Goal: Information Seeking & Learning: Learn about a topic

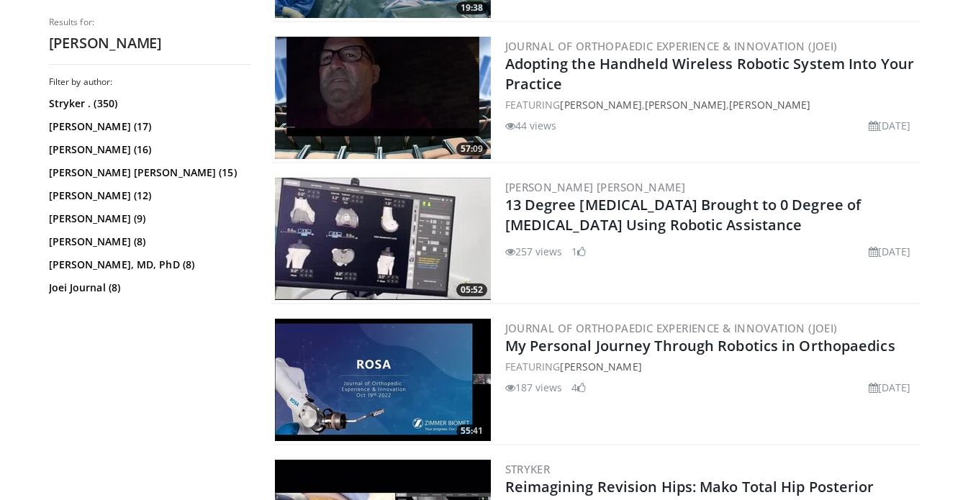
scroll to position [1128, 0]
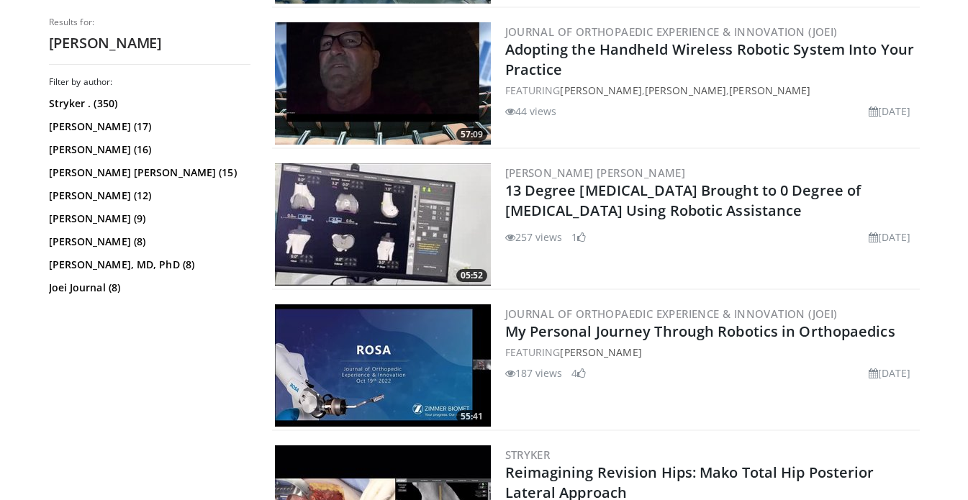
click at [376, 204] on img at bounding box center [383, 224] width 216 height 122
click at [373, 225] on img at bounding box center [383, 224] width 216 height 122
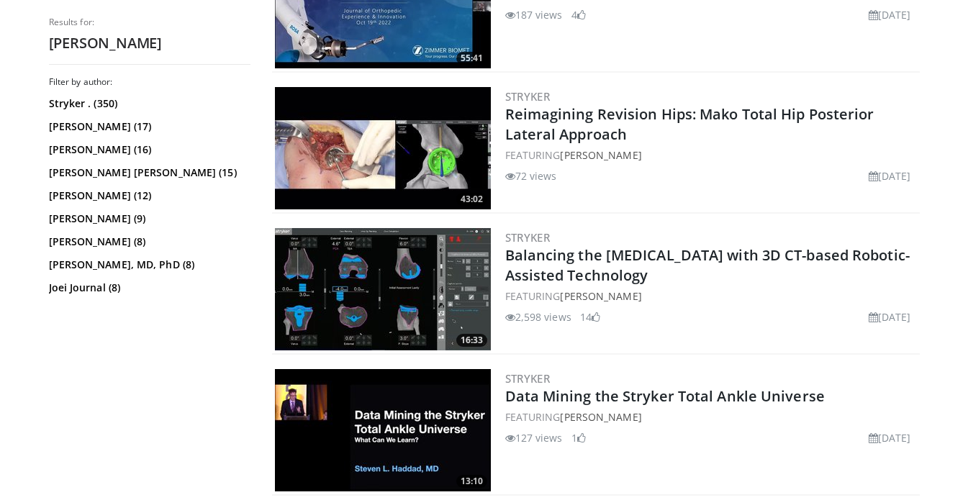
scroll to position [1484, 0]
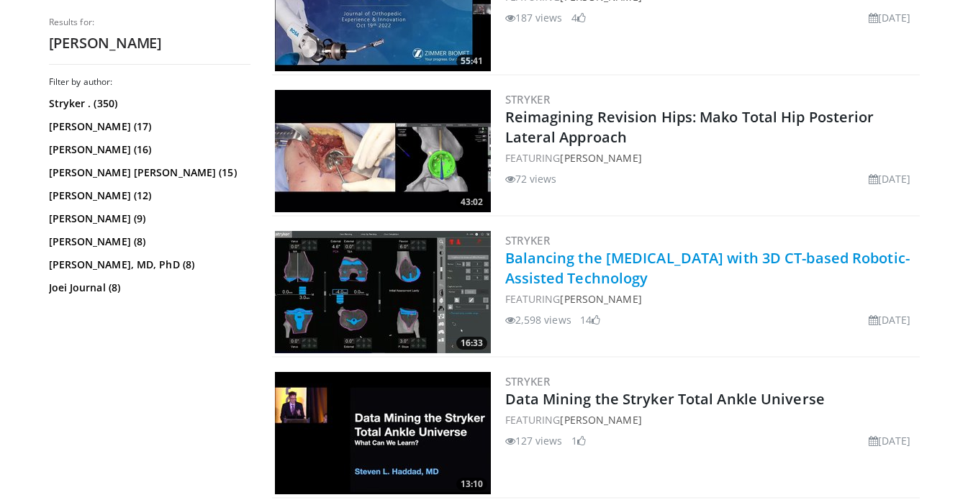
click at [553, 271] on link "Balancing the Valgus Knee with 3D CT-based Robotic-Assisted Technology" at bounding box center [707, 268] width 405 height 40
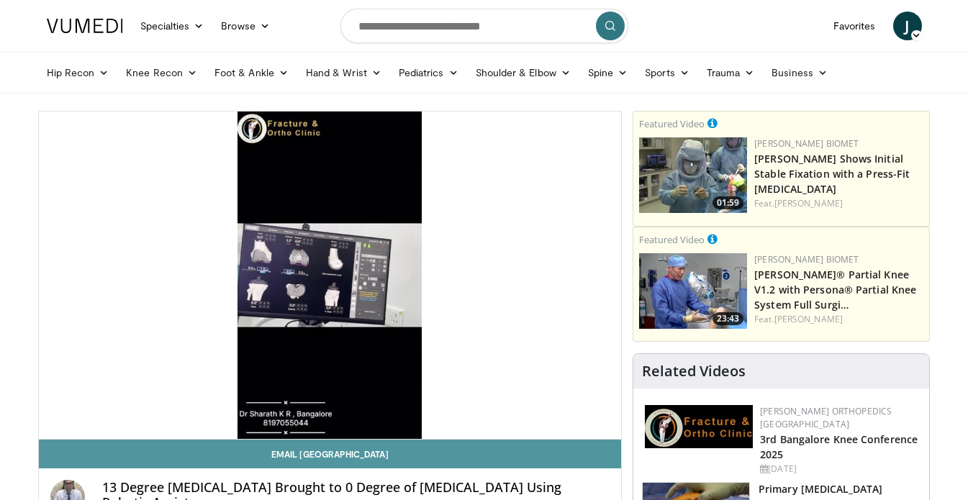
scroll to position [18, 0]
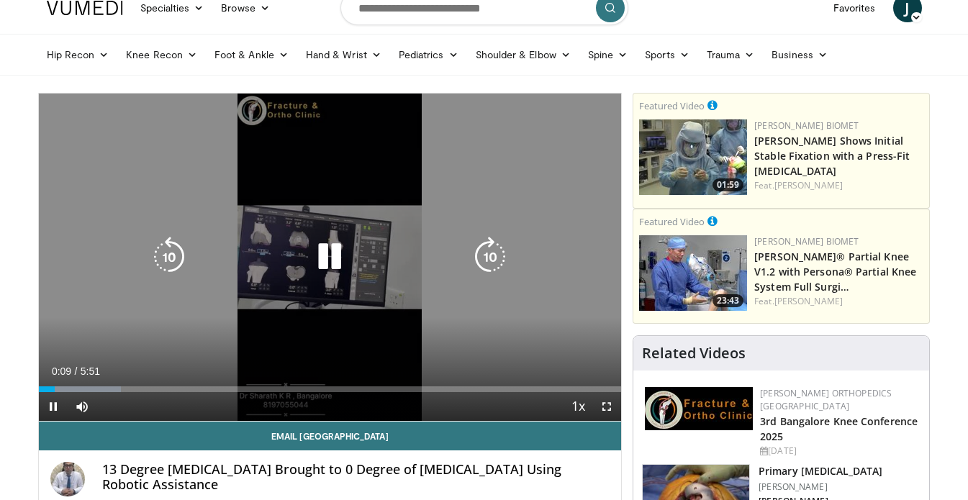
click at [609, 406] on video-js "**********" at bounding box center [330, 258] width 583 height 328
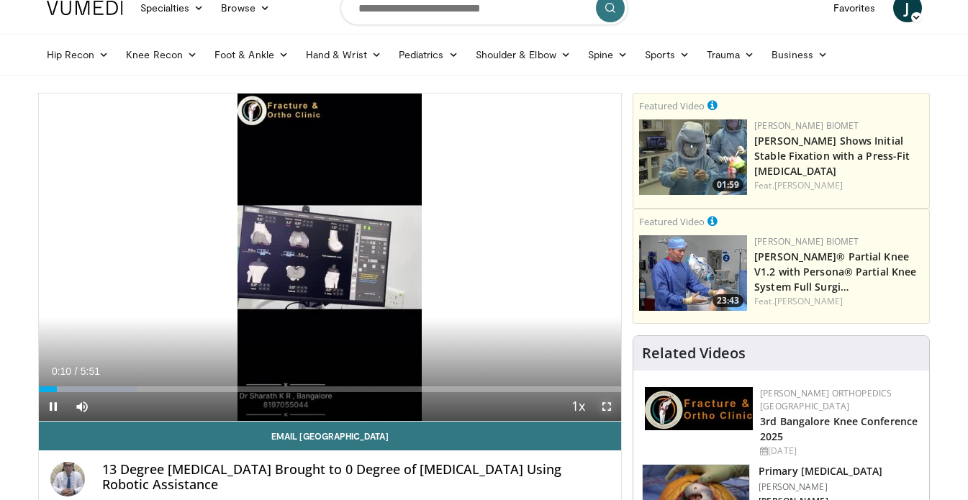
click at [603, 406] on span "Video Player" at bounding box center [606, 406] width 29 height 29
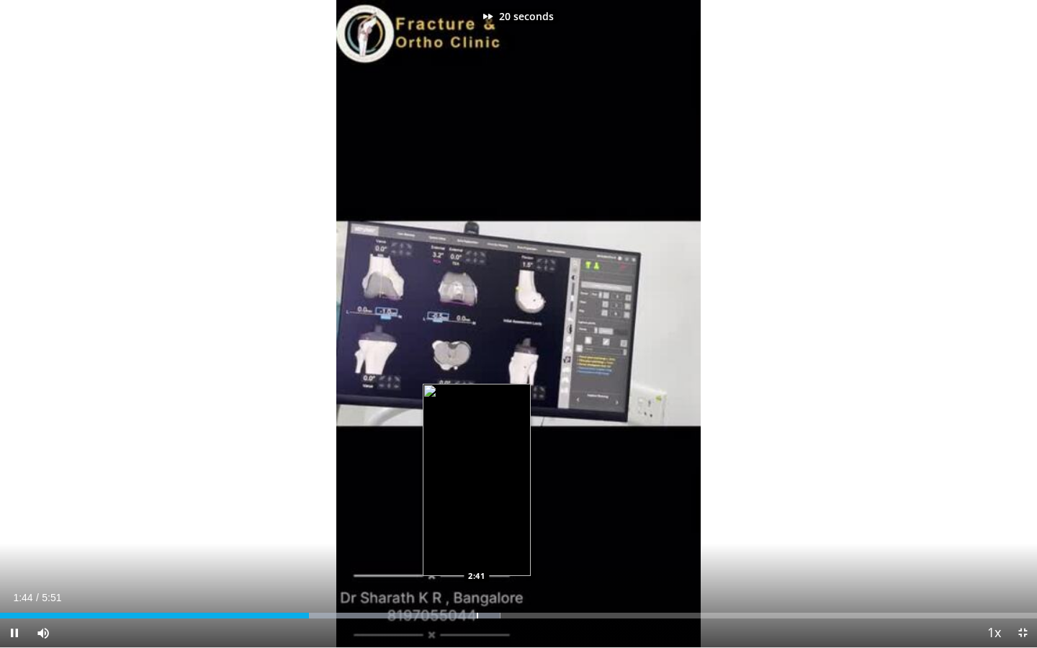
click at [477, 500] on div "Progress Bar" at bounding box center [477, 616] width 1 height 6
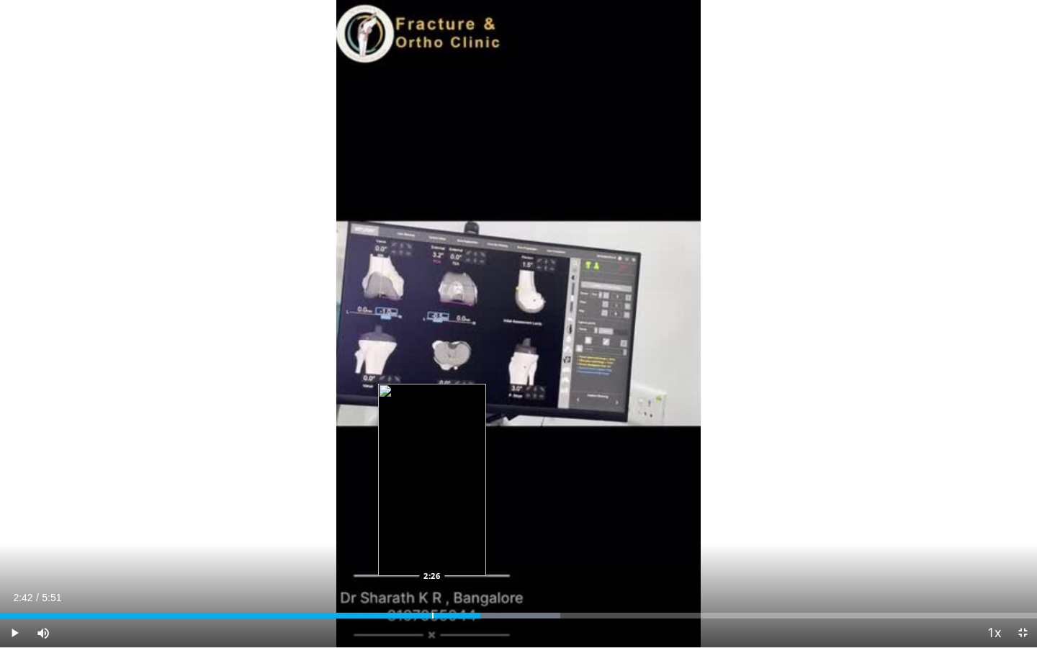
click at [432, 500] on div "Progress Bar" at bounding box center [432, 616] width 1 height 6
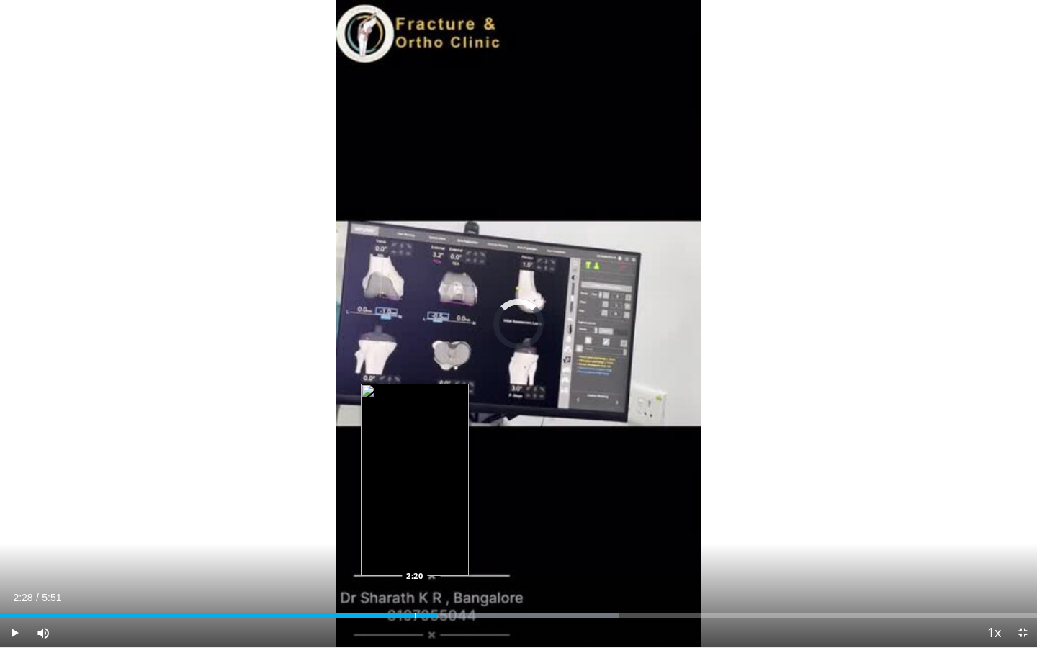
click at [415, 500] on div "Progress Bar" at bounding box center [415, 616] width 1 height 6
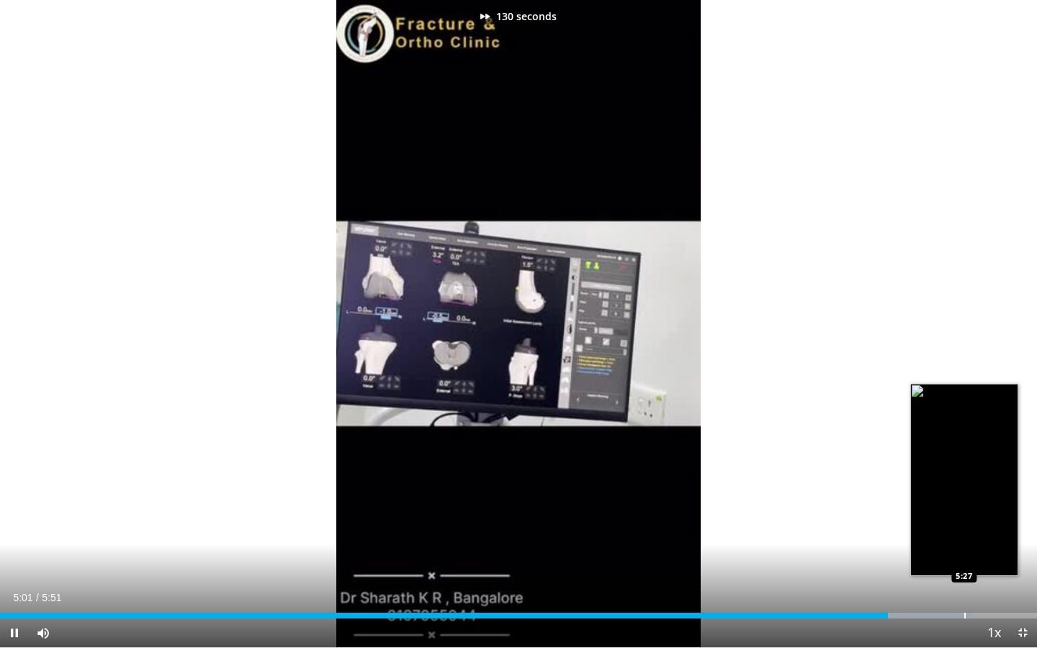
click at [963, 500] on div "Loaded : 93.81% 5:01 5:27" at bounding box center [518, 612] width 1037 height 14
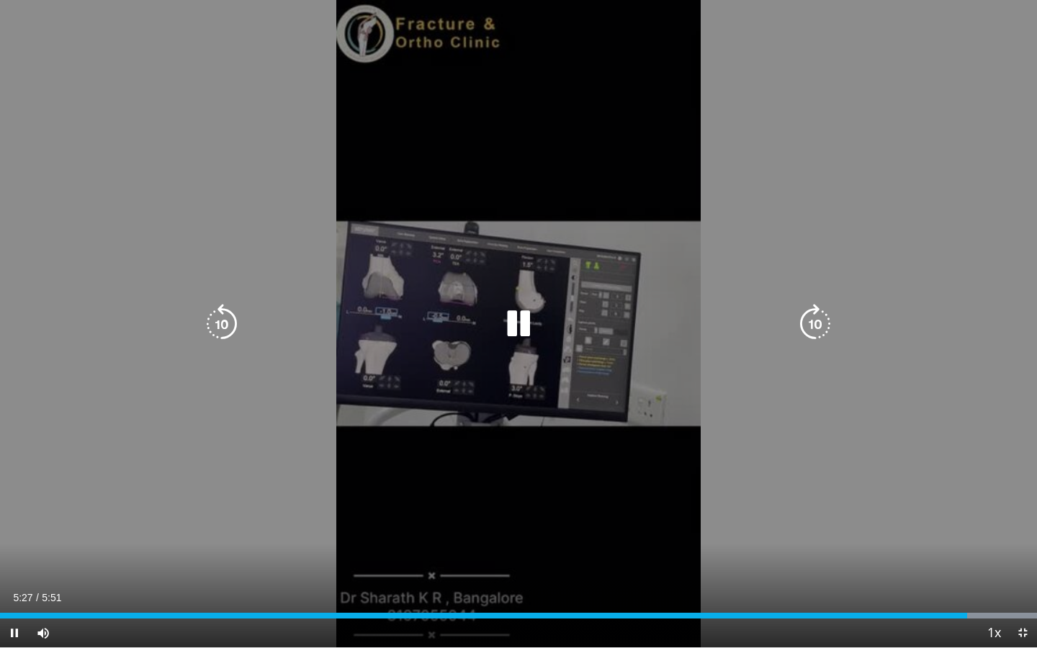
click at [530, 322] on icon "Video Player" at bounding box center [518, 324] width 40 height 40
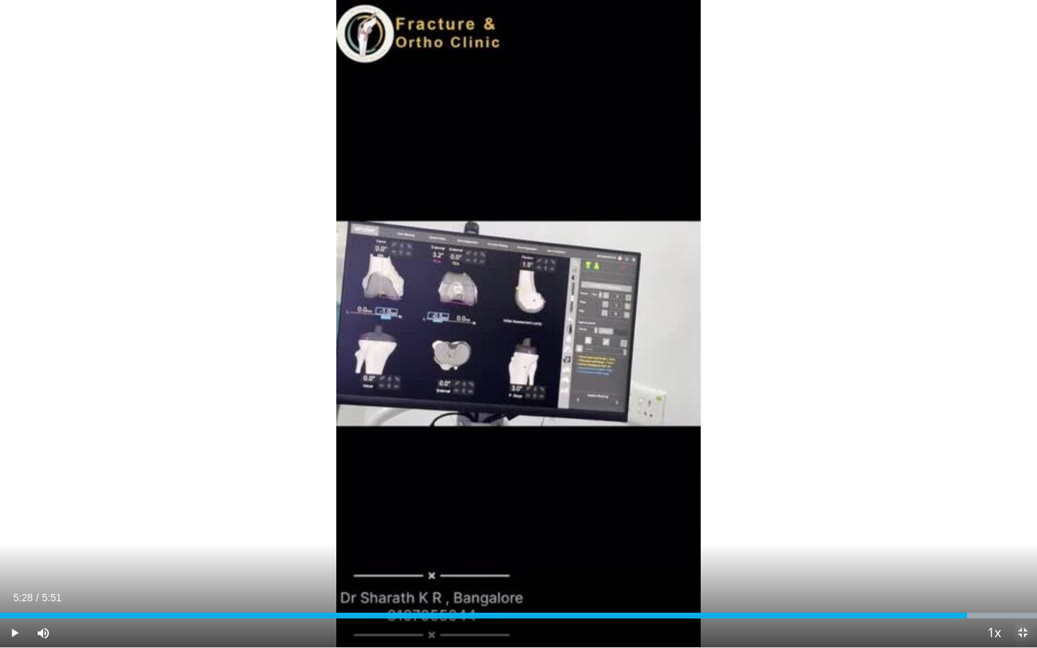
click at [968, 500] on span "Video Player" at bounding box center [1022, 632] width 29 height 29
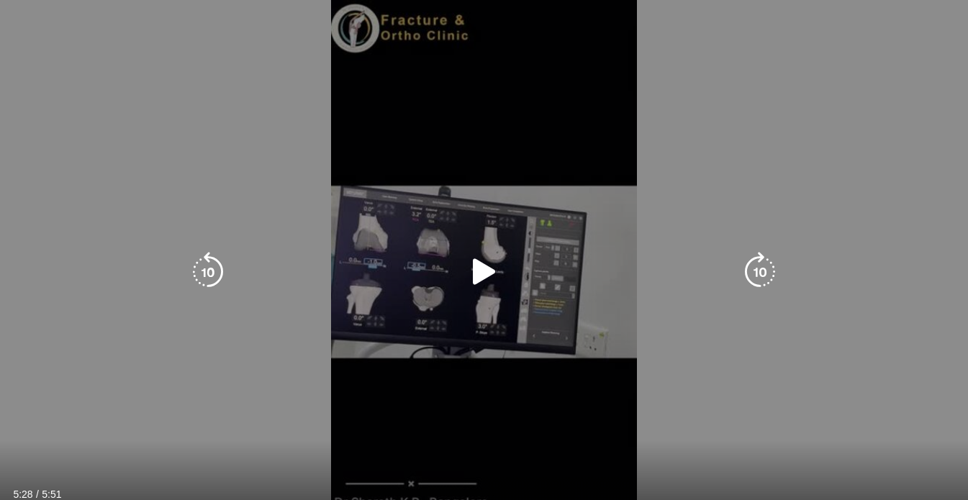
scroll to position [60, 0]
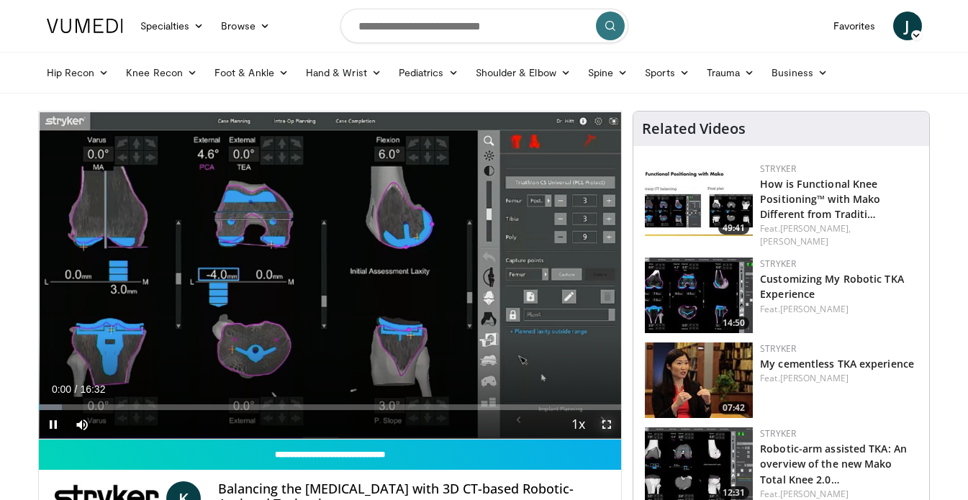
click at [607, 423] on span "Video Player" at bounding box center [606, 424] width 29 height 29
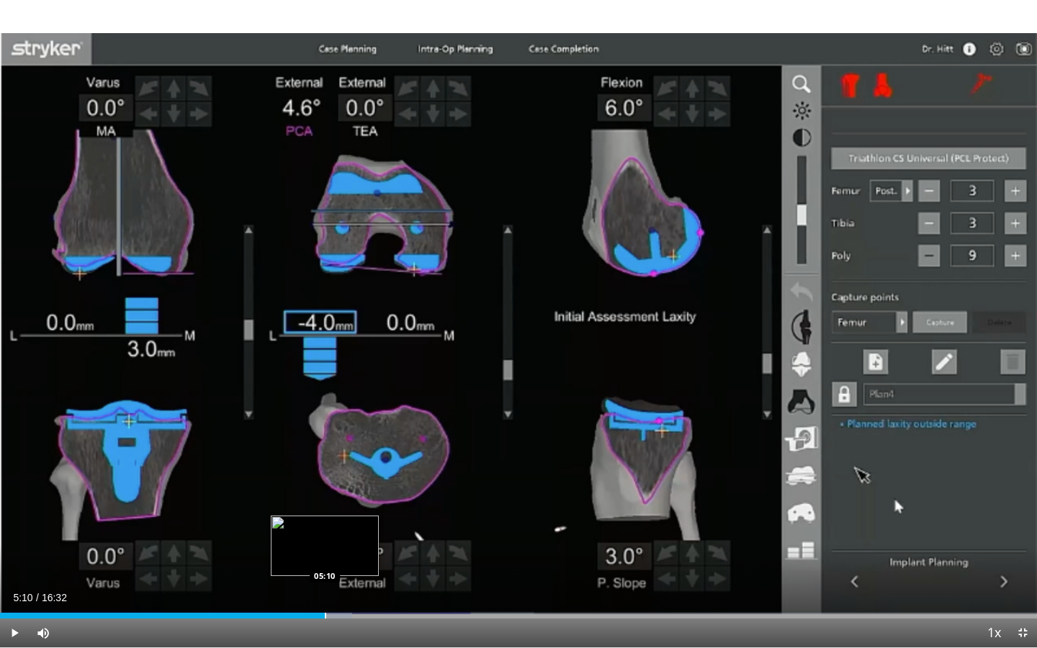
click at [325, 500] on div "Progress Bar" at bounding box center [325, 616] width 1 height 6
click at [356, 500] on div "Progress Bar" at bounding box center [356, 616] width 1 height 6
click at [385, 500] on div "Progress Bar" at bounding box center [385, 616] width 1 height 6
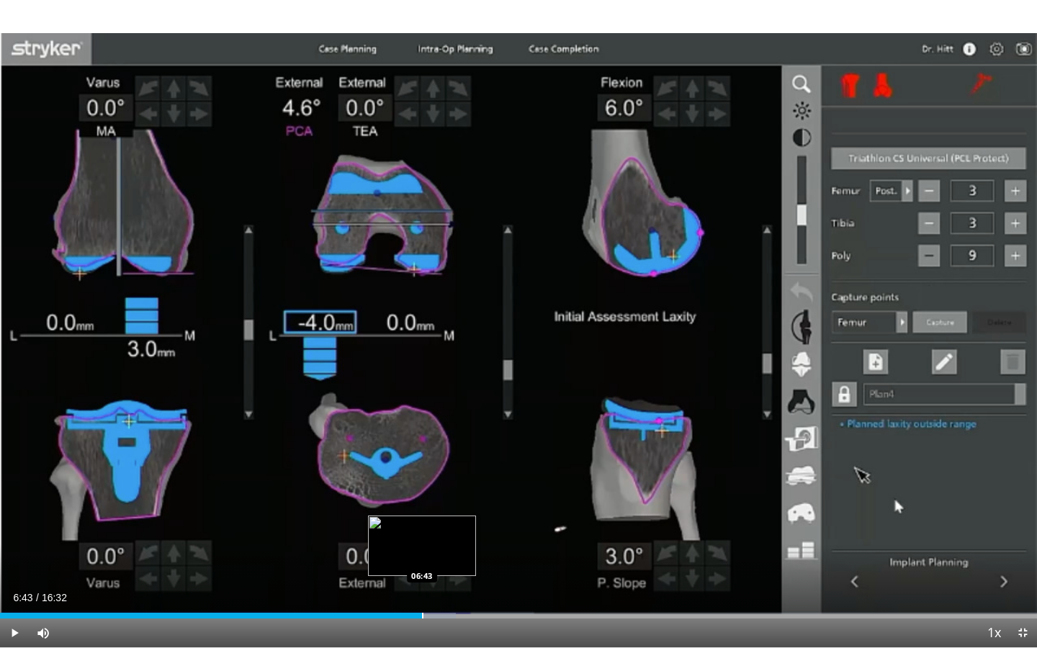
click at [421, 500] on div "Loaded : 43.97% 06:43 06:43" at bounding box center [518, 612] width 1037 height 14
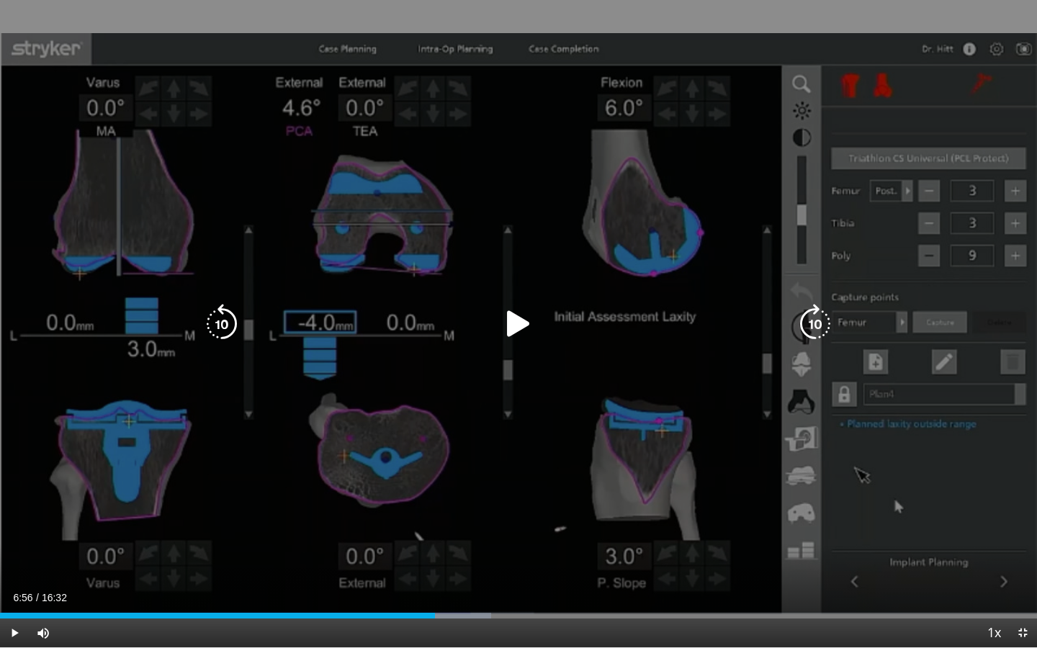
click at [0, 0] on div "Progress Bar" at bounding box center [0, 0] width 0 height 0
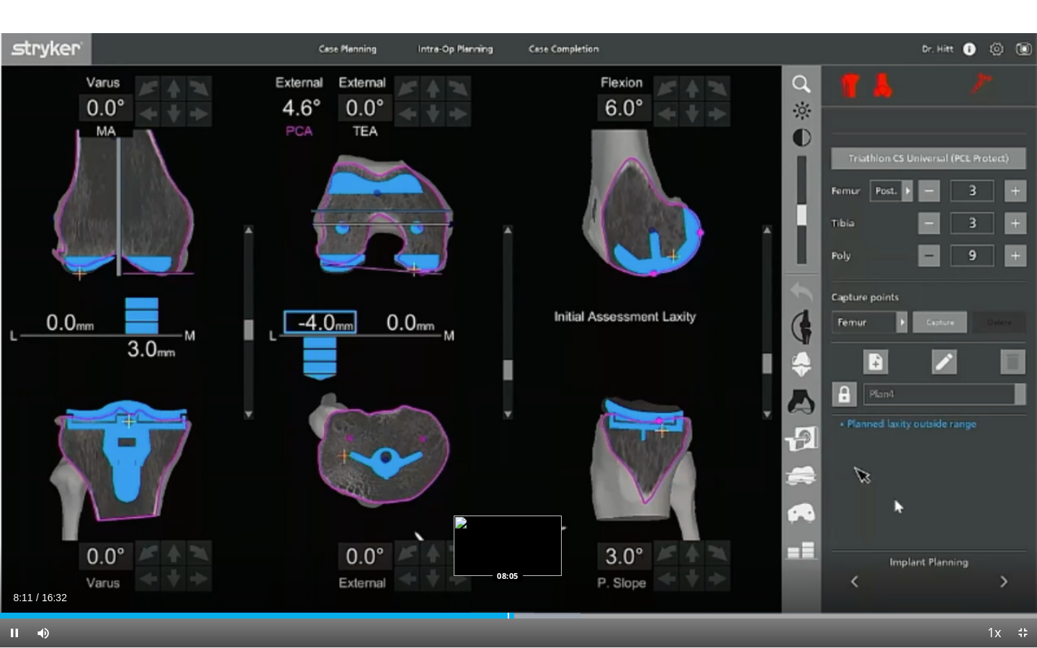
click at [508, 500] on div "Progress Bar" at bounding box center [508, 616] width 1 height 6
click at [469, 500] on div "Progress Bar" at bounding box center [469, 616] width 1 height 6
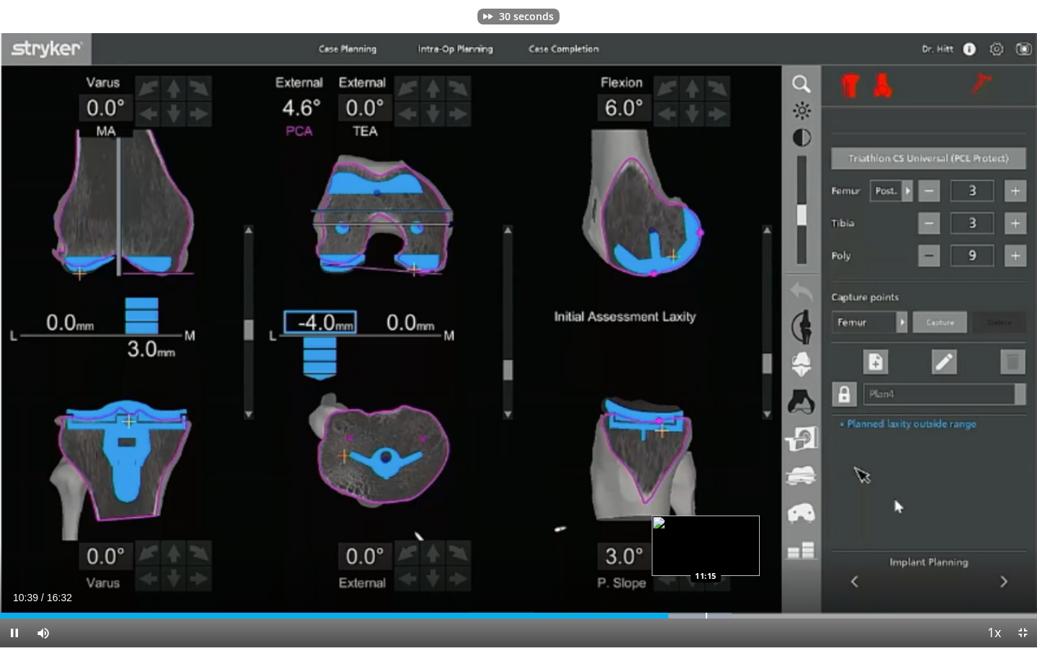
click at [708, 500] on div "Loaded : 70.53% 10:39 11:15" at bounding box center [518, 612] width 1037 height 14
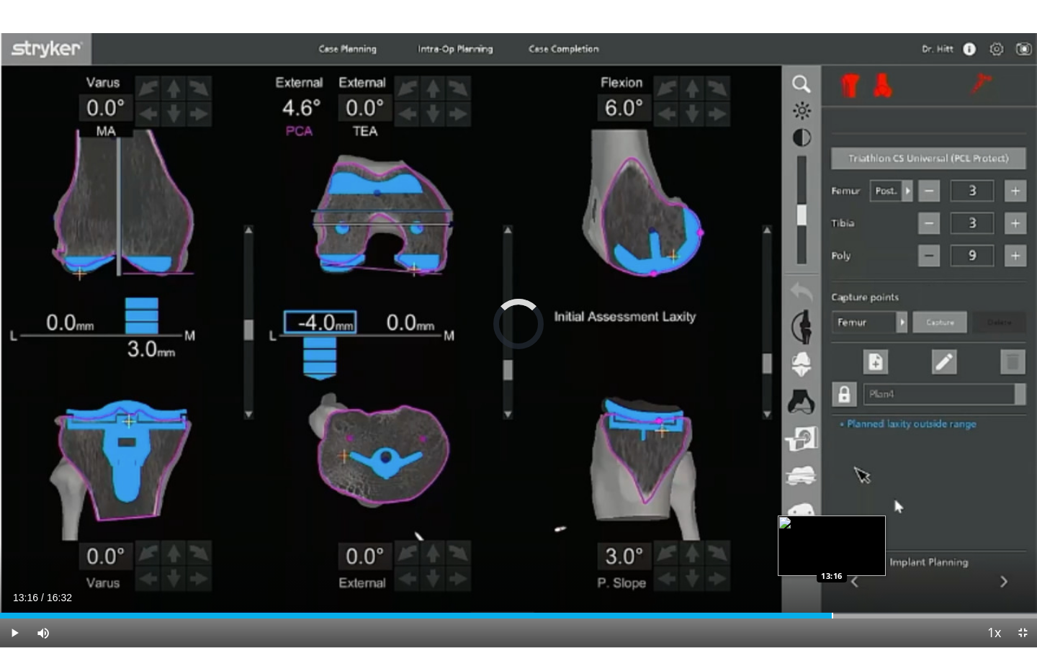
click at [831, 500] on div "Progress Bar" at bounding box center [831, 616] width 1 height 6
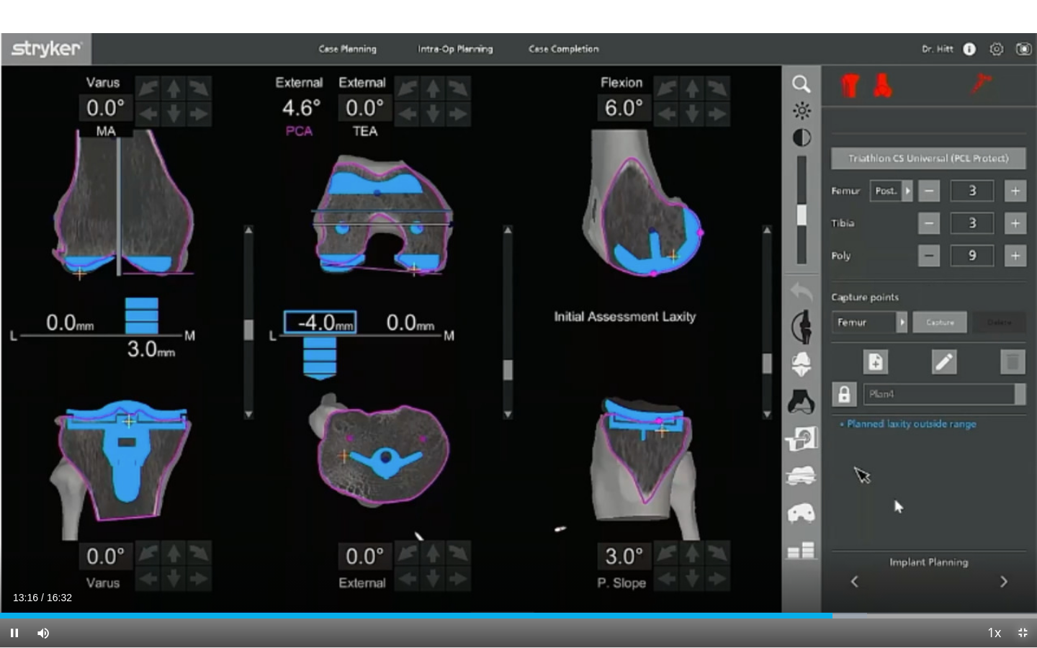
click at [968, 500] on span "Video Player" at bounding box center [1022, 632] width 29 height 29
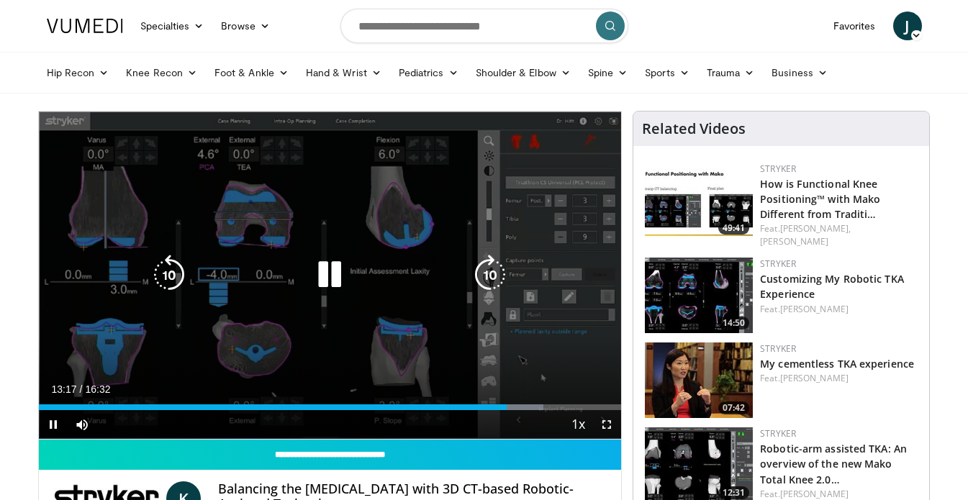
click at [392, 351] on div "30 seconds Tap to unmute" at bounding box center [330, 276] width 583 height 328
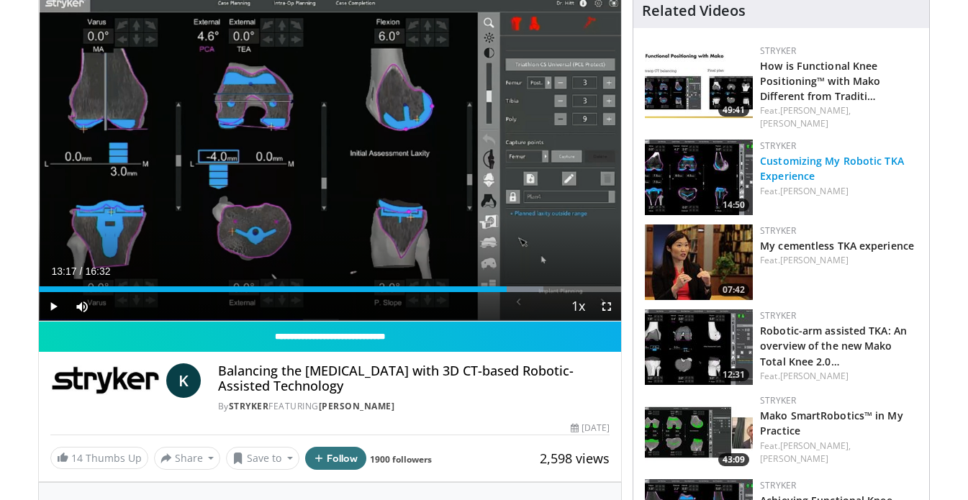
scroll to position [117, 0]
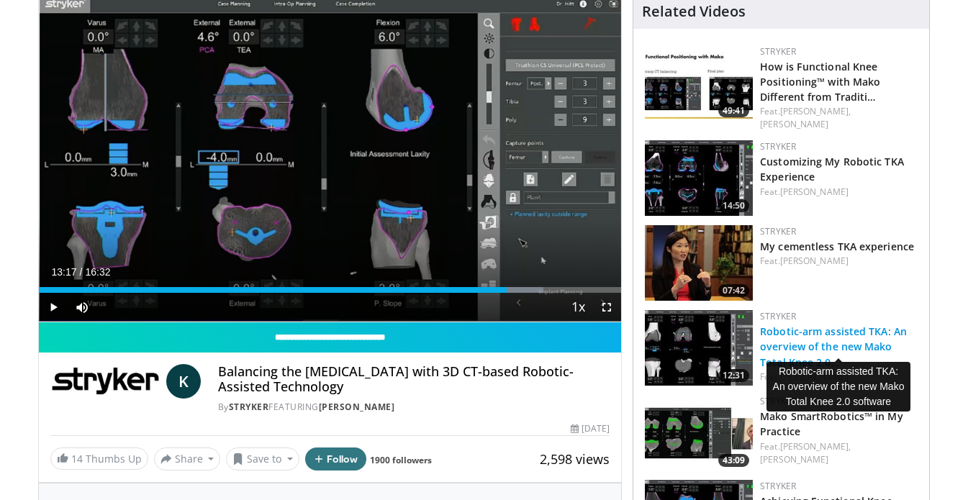
click at [803, 325] on link "Robotic-arm assisted TKA: An overview of the new Mako Total Knee 2.0…" at bounding box center [833, 347] width 147 height 44
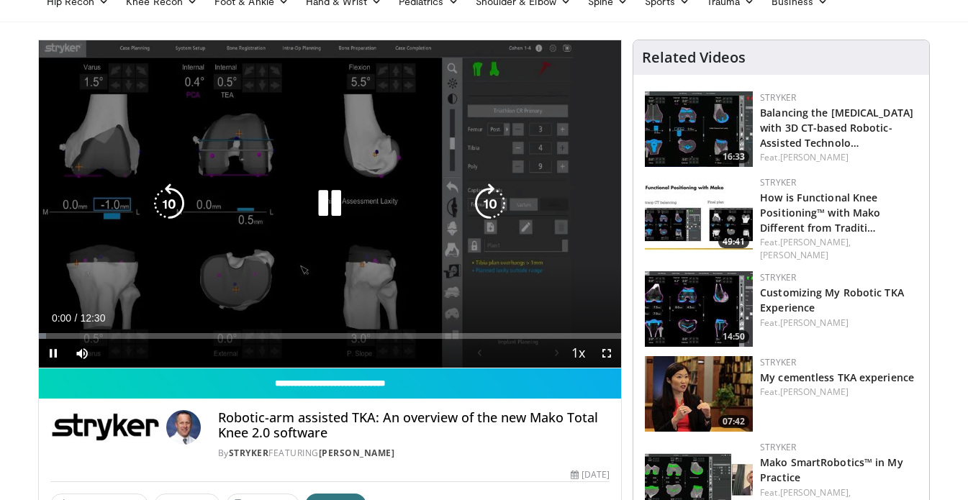
scroll to position [70, 0]
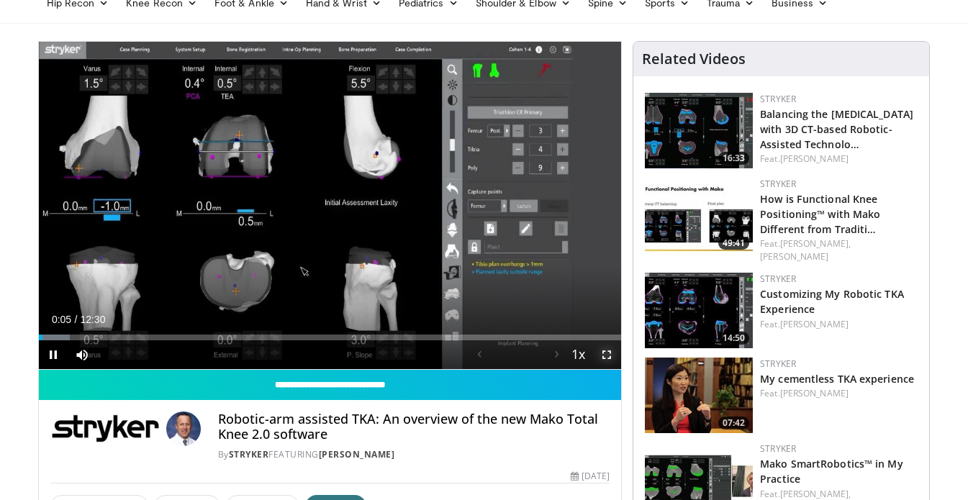
click at [612, 354] on span "Video Player" at bounding box center [606, 355] width 29 height 29
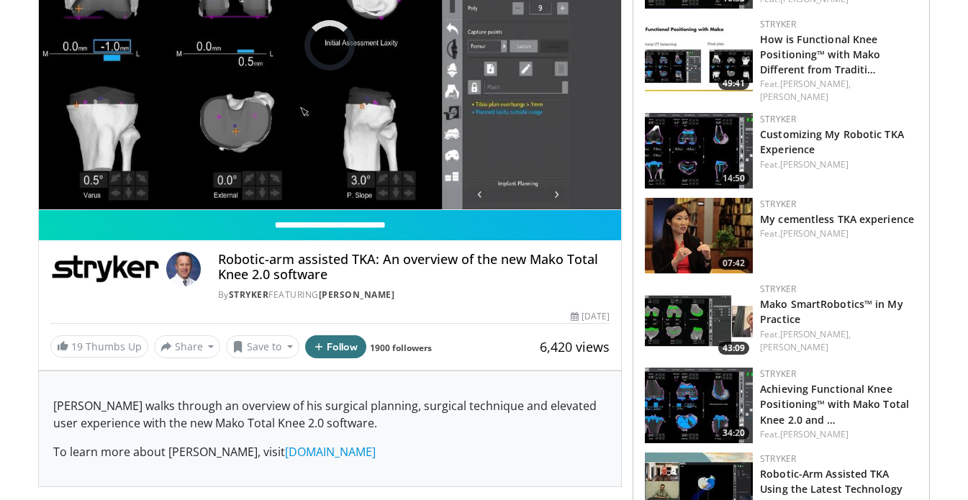
scroll to position [230, 0]
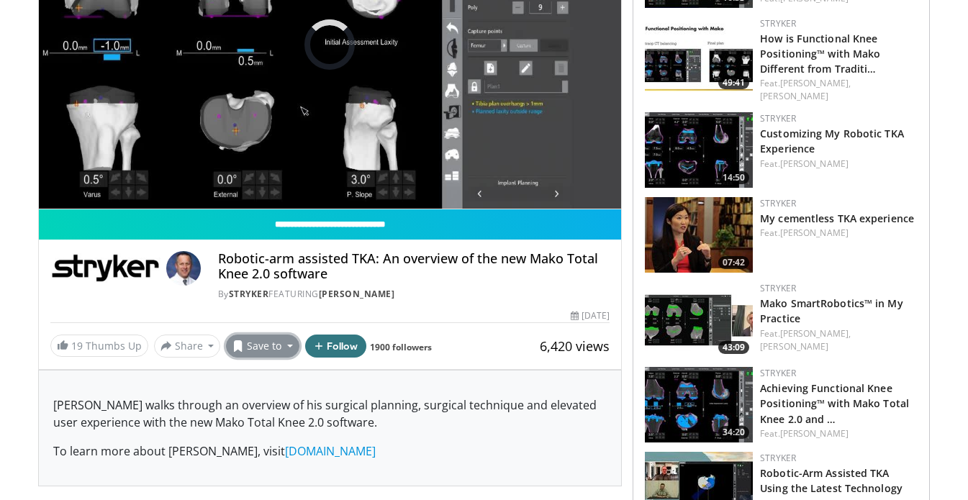
click at [259, 351] on button "Save to" at bounding box center [262, 346] width 73 height 23
click at [267, 384] on span "Add to Favorites" at bounding box center [288, 377] width 89 height 16
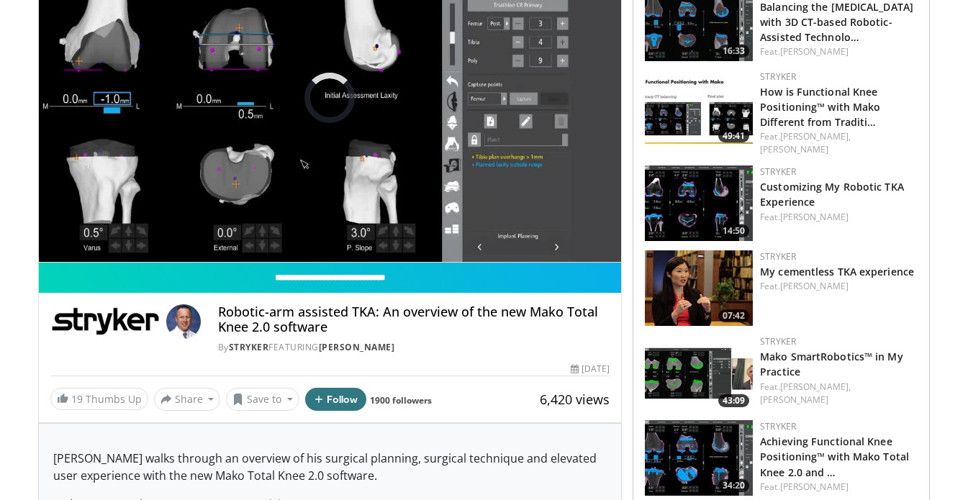
scroll to position [0, 0]
